Goal: Contribute content

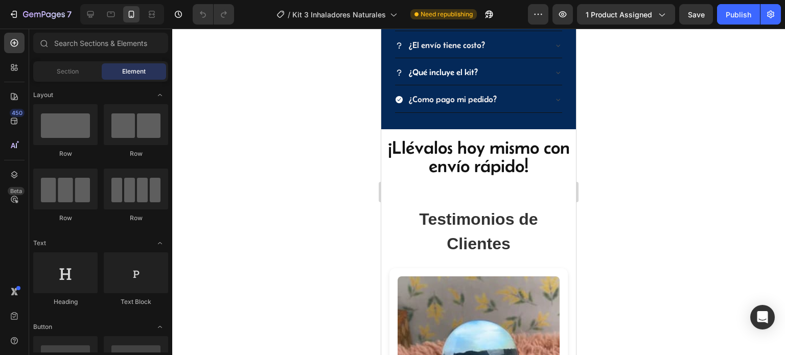
scroll to position [1380, 0]
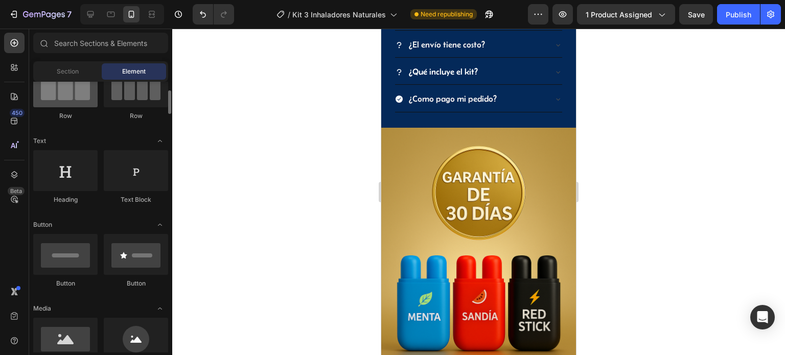
scroll to position [153, 0]
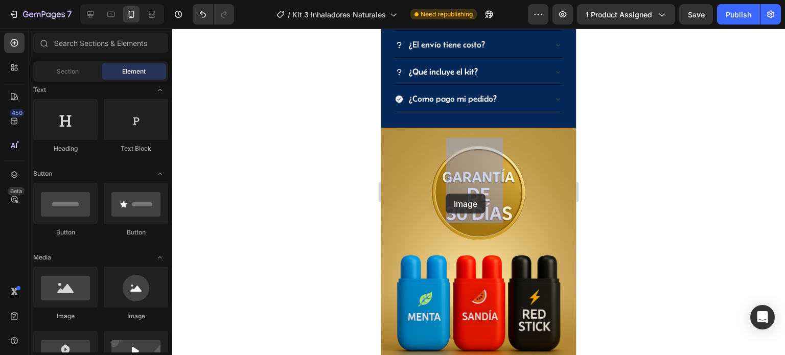
drag, startPoint x: 466, startPoint y: 302, endPoint x: 406, endPoint y: 190, distance: 127.4
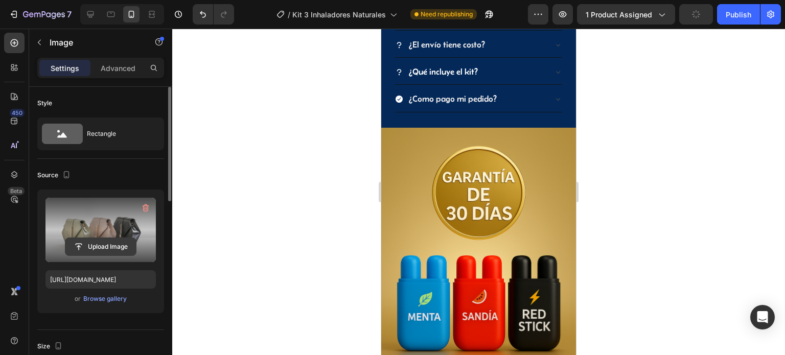
click at [90, 243] on input "file" at bounding box center [100, 246] width 71 height 17
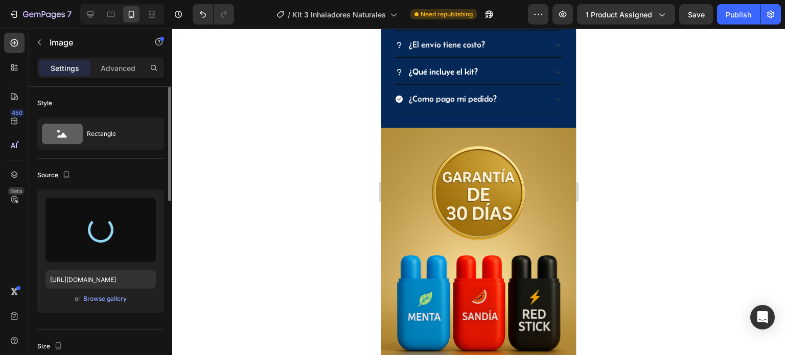
type input "[URL][DOMAIN_NAME]"
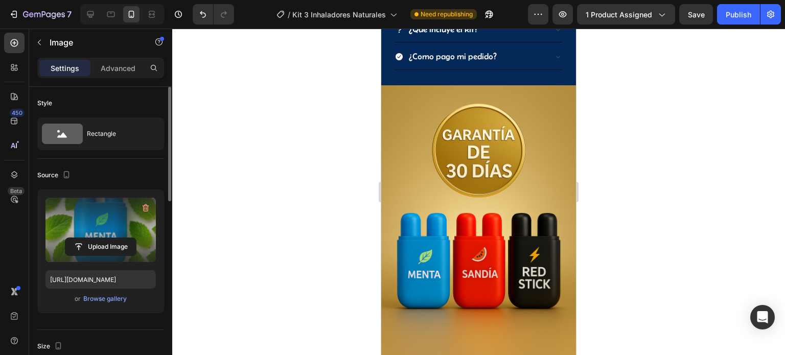
scroll to position [1380, 0]
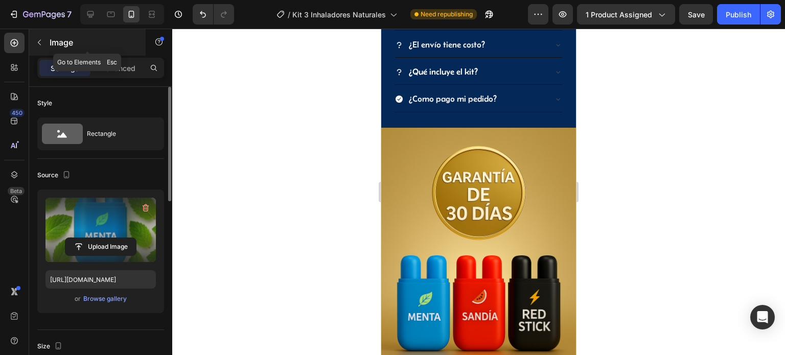
click at [45, 48] on button "button" at bounding box center [39, 42] width 16 height 16
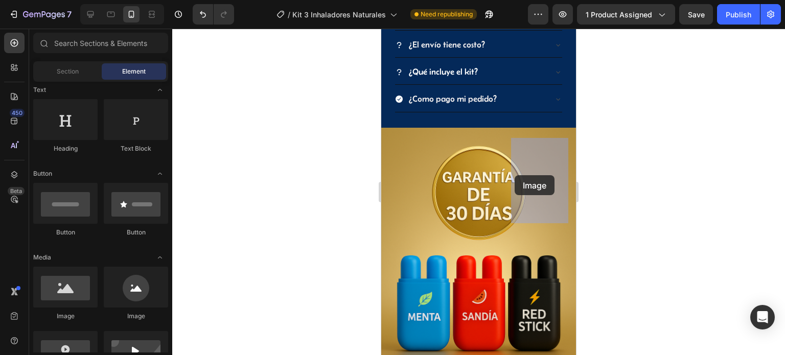
drag, startPoint x: 449, startPoint y: 320, endPoint x: 530, endPoint y: 171, distance: 169.5
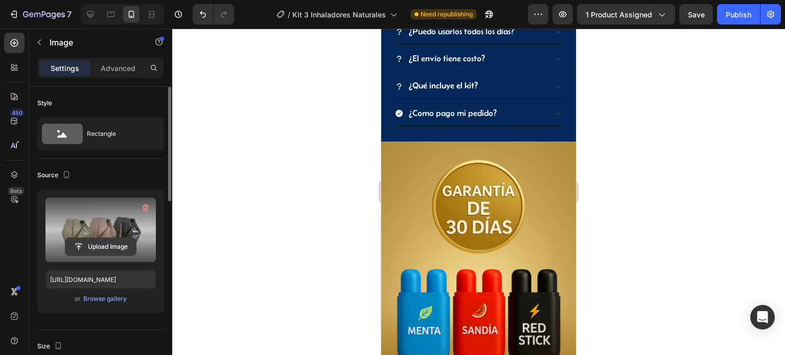
click at [102, 250] on input "file" at bounding box center [100, 246] width 71 height 17
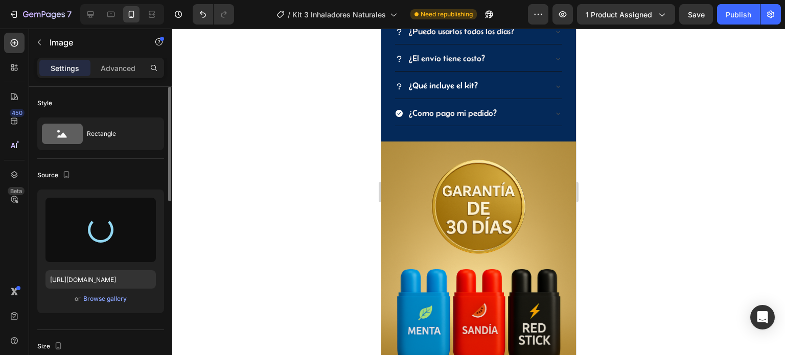
type input "[URL][DOMAIN_NAME]"
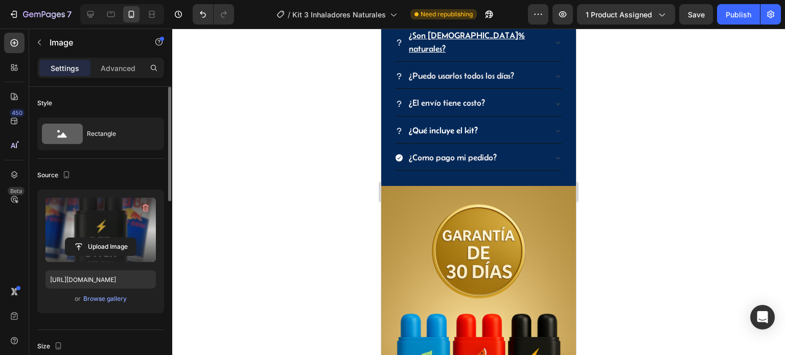
click at [679, 138] on div at bounding box center [478, 192] width 613 height 327
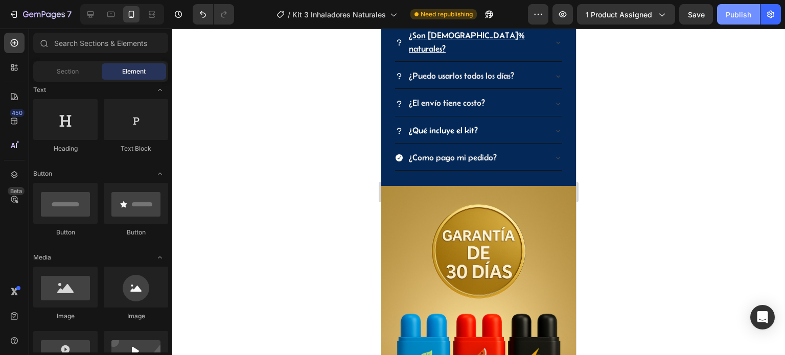
click at [738, 18] on div "Publish" at bounding box center [739, 14] width 26 height 11
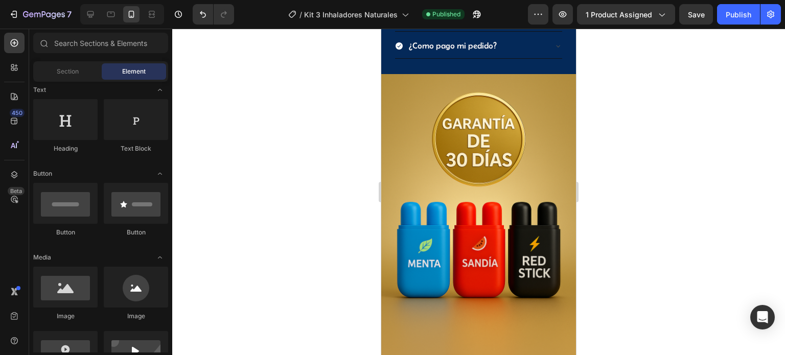
scroll to position [1585, 0]
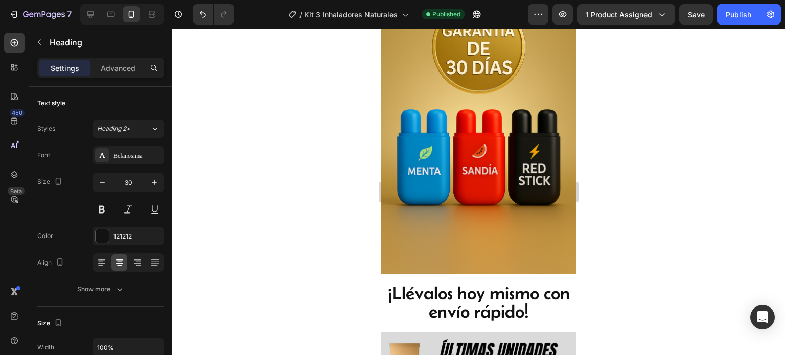
click at [659, 65] on div at bounding box center [478, 192] width 613 height 327
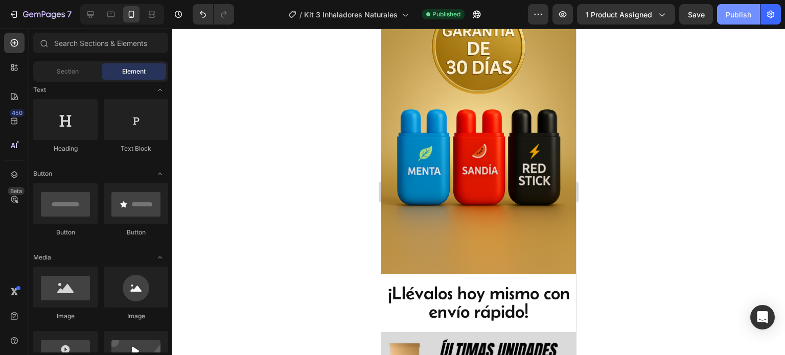
click at [722, 16] on button "Publish" at bounding box center [738, 14] width 43 height 20
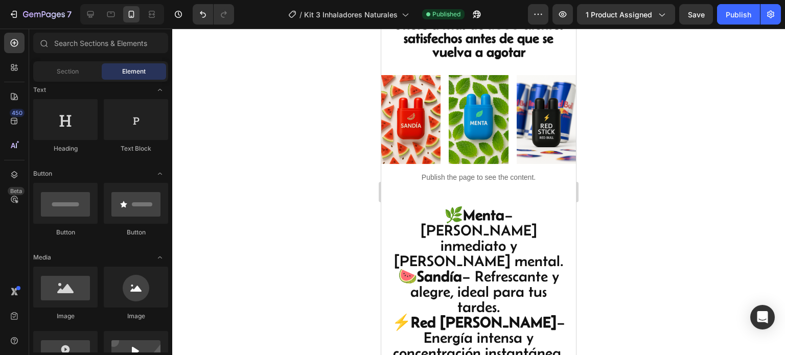
scroll to position [511, 0]
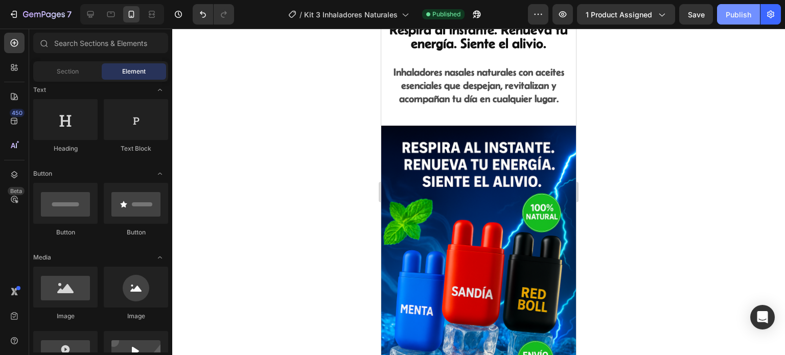
click at [740, 22] on button "Publish" at bounding box center [738, 14] width 43 height 20
